Goal: Task Accomplishment & Management: Complete application form

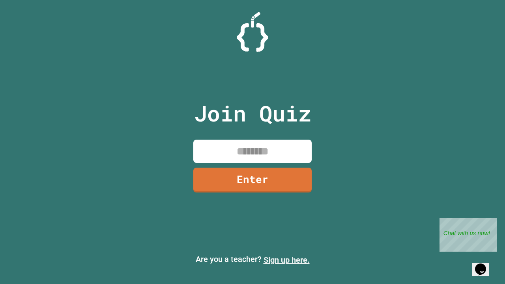
click at [287, 260] on link "Sign up here." at bounding box center [287, 259] width 46 height 9
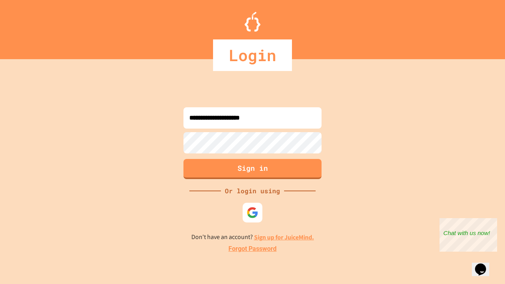
type input "**********"
